Goal: Answer question/provide support

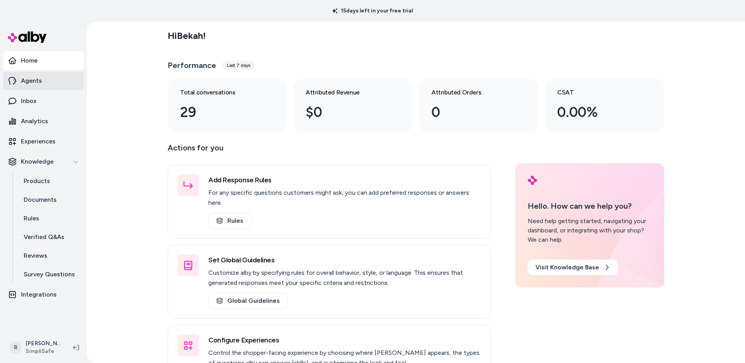
click at [36, 78] on p "Agents" at bounding box center [31, 80] width 21 height 9
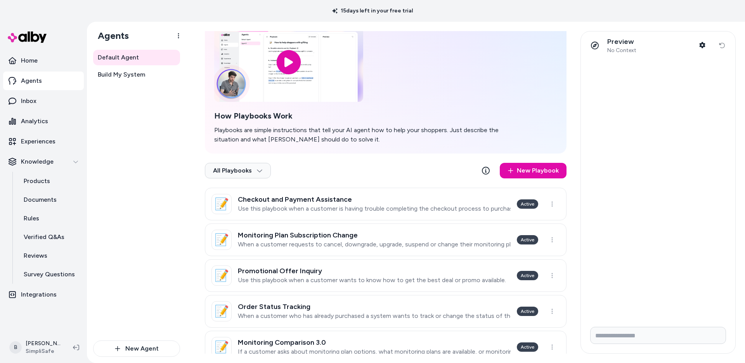
scroll to position [64, 0]
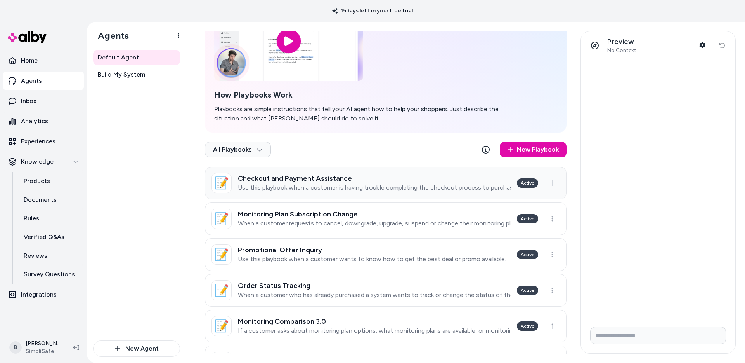
click at [299, 185] on p "Use this playbook when a customer is having trouble completing the checkout pro…" at bounding box center [374, 188] width 273 height 8
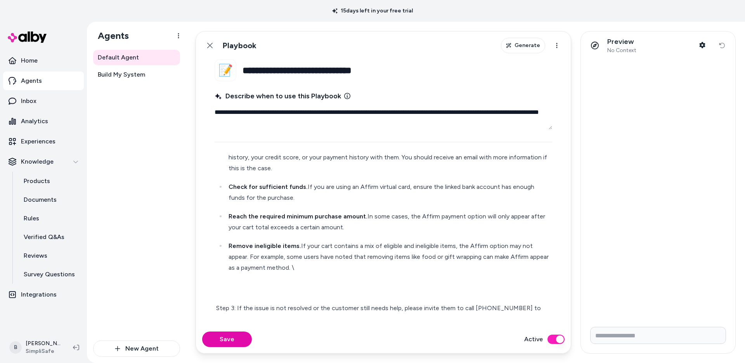
scroll to position [429, 0]
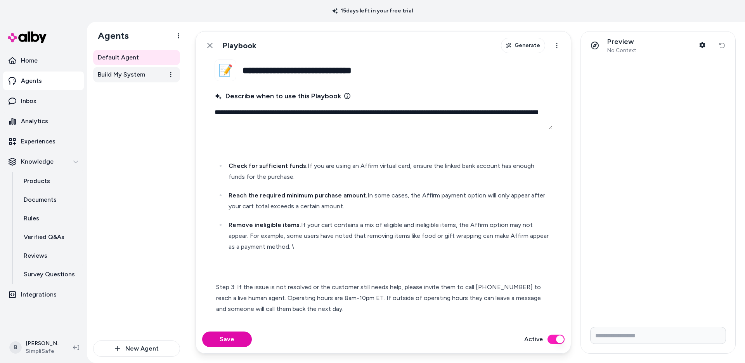
click at [122, 76] on span "Build My System" at bounding box center [121, 74] width 47 height 9
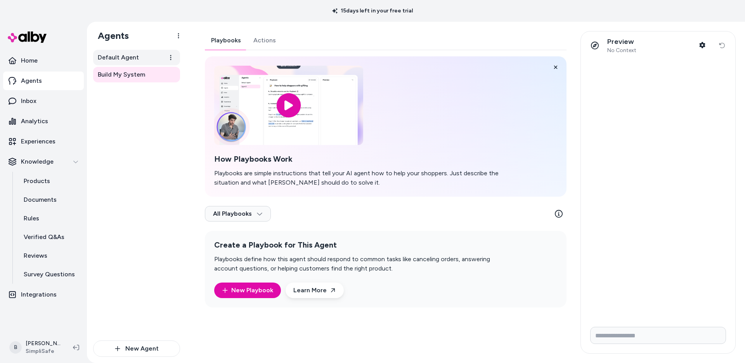
click at [128, 55] on span "Default Agent" at bounding box center [118, 57] width 41 height 9
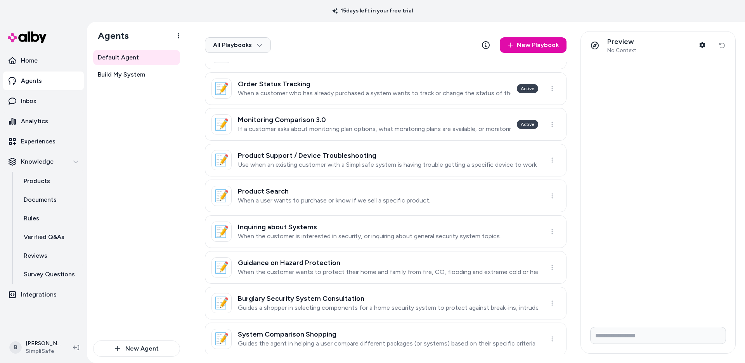
scroll to position [276, 0]
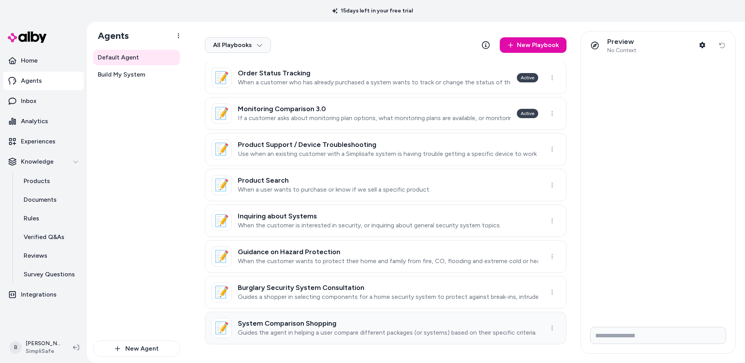
click at [274, 328] on p "Guides the agent in helping a user compare different packages (or systems) base…" at bounding box center [387, 332] width 299 height 8
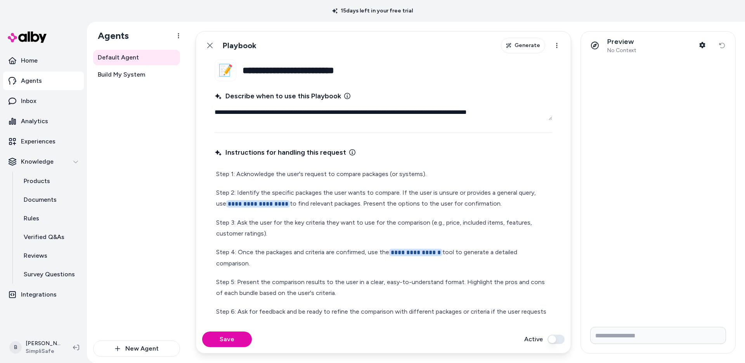
scroll to position [2, 0]
click at [208, 47] on icon at bounding box center [210, 45] width 6 height 6
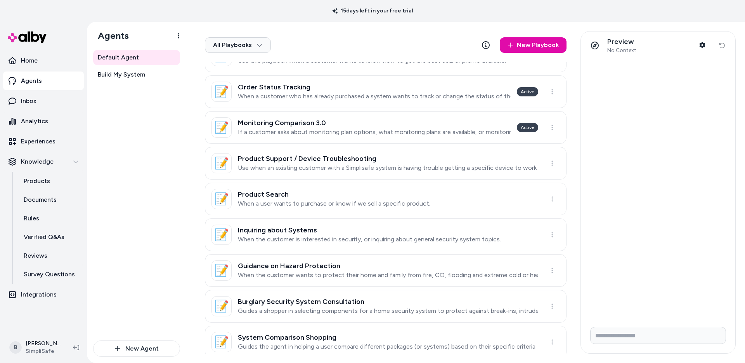
scroll to position [276, 0]
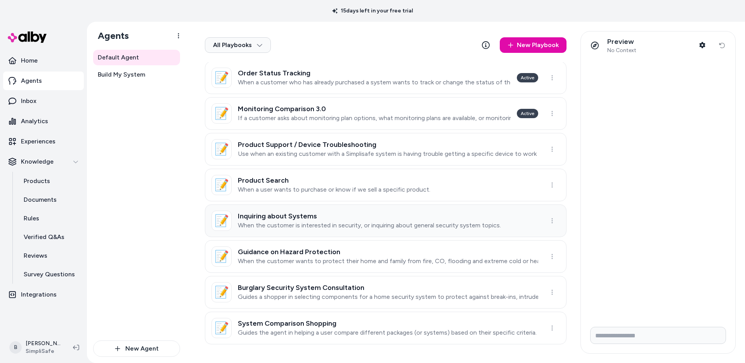
click at [273, 218] on h3 "Inquiring about Systems" at bounding box center [369, 216] width 263 height 8
type textarea "*"
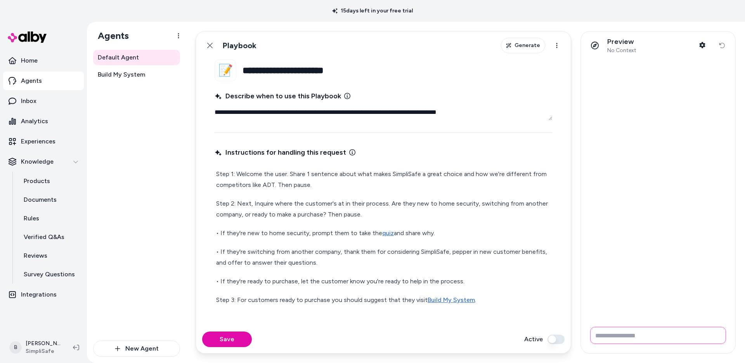
click at [608, 333] on input "Write your prompt here" at bounding box center [658, 334] width 136 height 17
type input "**********"
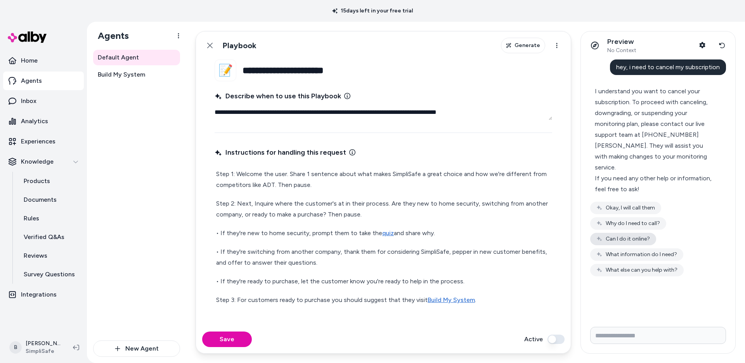
click at [633, 233] on button "Can I do it online?" at bounding box center [623, 239] width 66 height 12
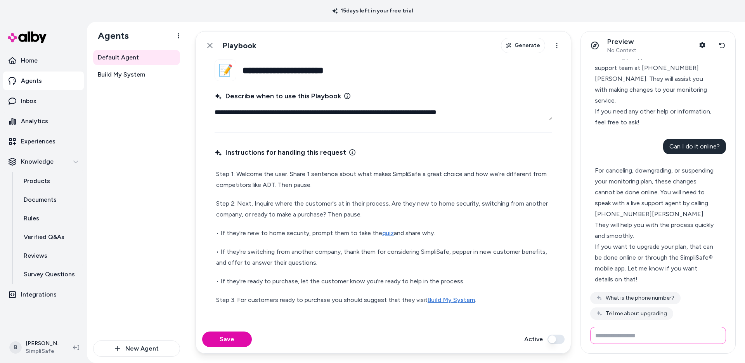
scroll to position [100, 0]
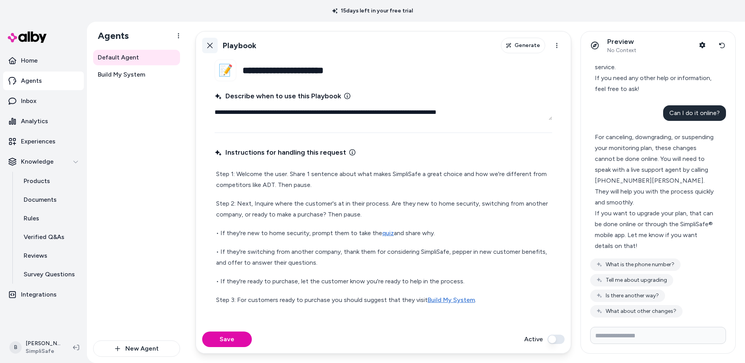
click at [210, 45] on icon at bounding box center [209, 45] width 5 height 5
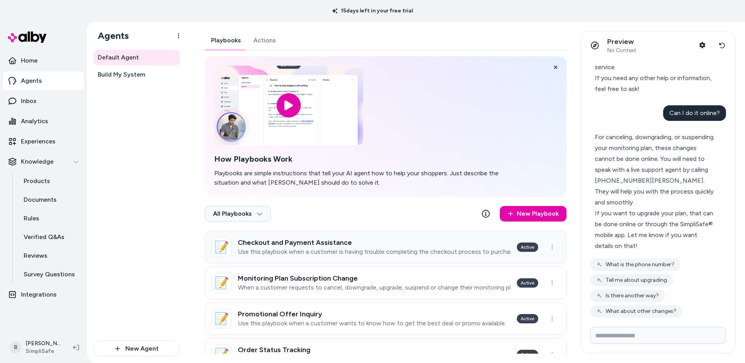
click at [356, 250] on p "Use this playbook when a customer is having trouble completing the checkout pro…" at bounding box center [374, 252] width 273 height 8
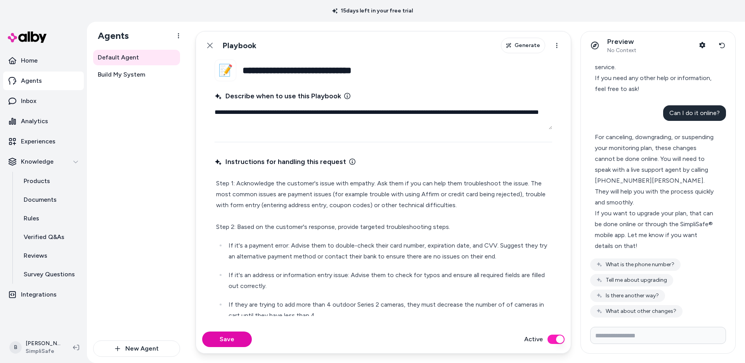
type textarea "*"
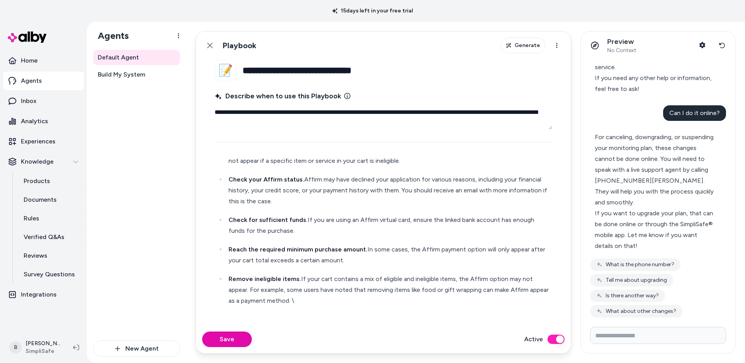
scroll to position [429, 0]
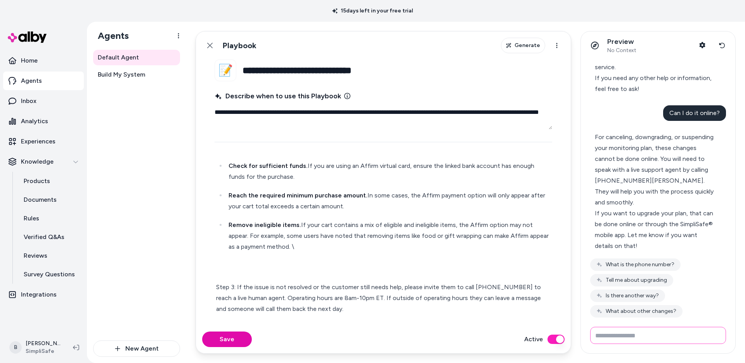
click at [615, 336] on input "Write your prompt here" at bounding box center [658, 334] width 136 height 17
type input "**********"
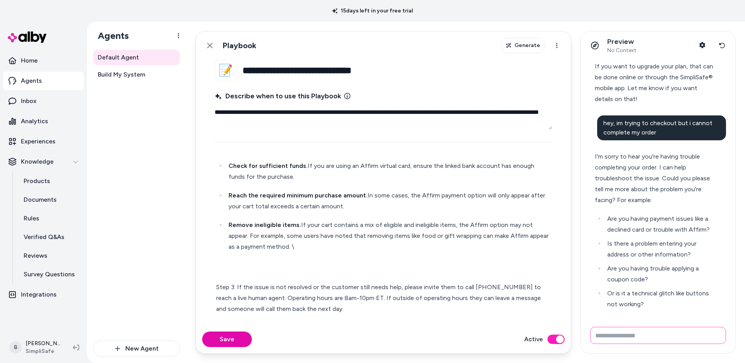
scroll to position [270, 0]
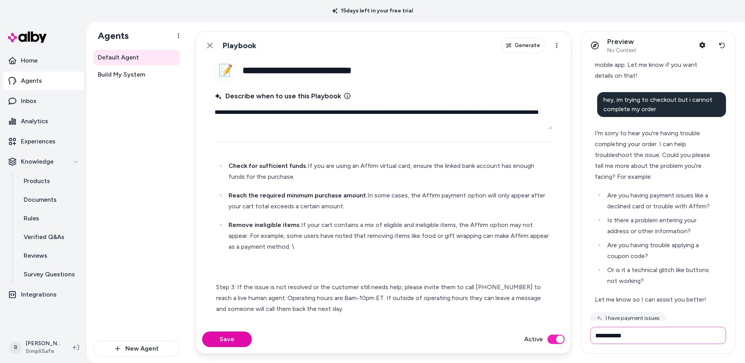
type input "**********"
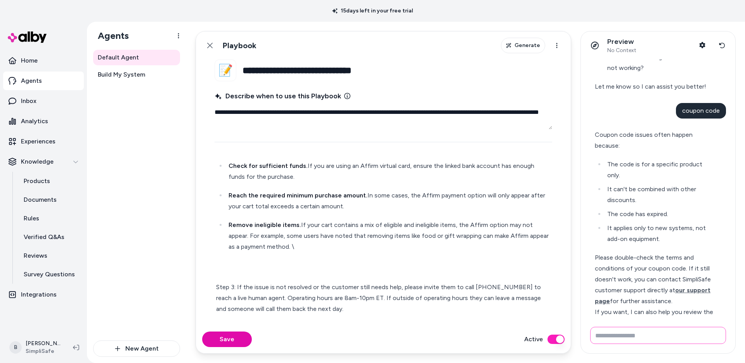
scroll to position [506, 0]
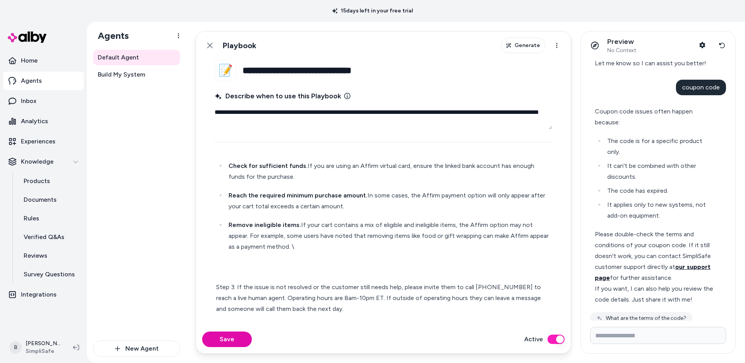
click at [680, 263] on span "our support page" at bounding box center [653, 272] width 116 height 18
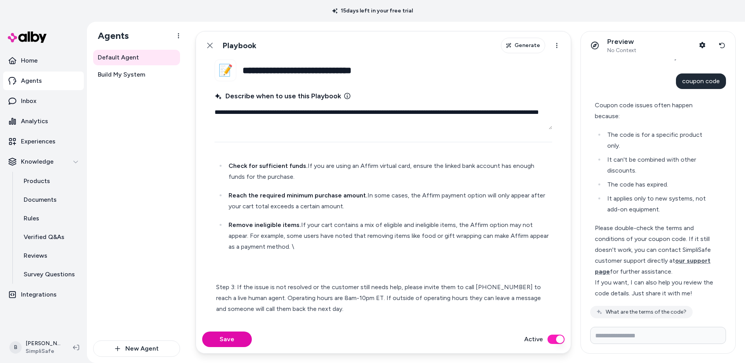
scroll to position [515, 0]
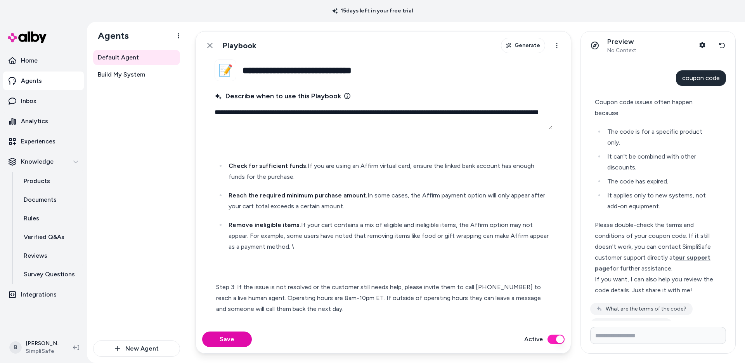
click at [643, 226] on div "Please double-check the terms and conditions of your coupon code. If it still d…" at bounding box center [655, 246] width 120 height 54
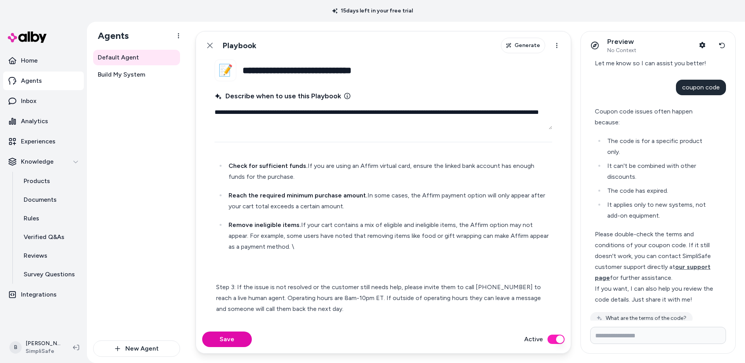
scroll to position [560, 0]
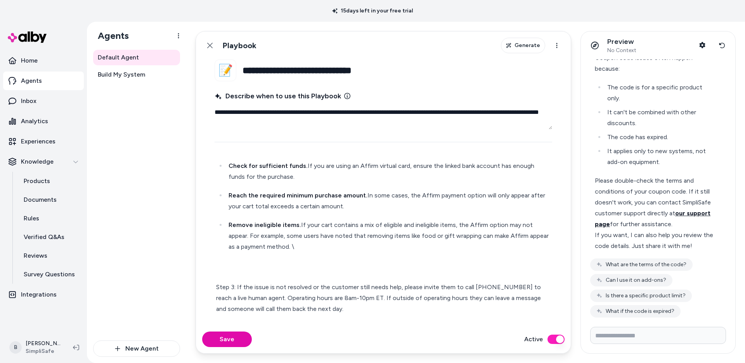
click at [694, 209] on span "our support page" at bounding box center [653, 218] width 116 height 18
type textarea "*"
